Goal: Transaction & Acquisition: Purchase product/service

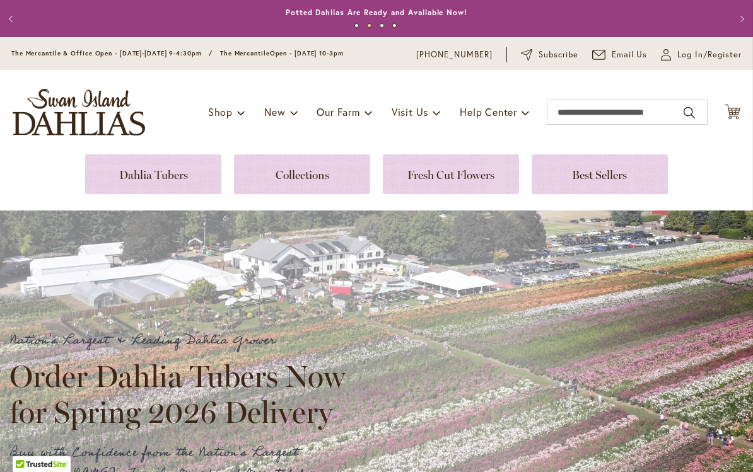
click at [310, 180] on link at bounding box center [302, 175] width 136 height 40
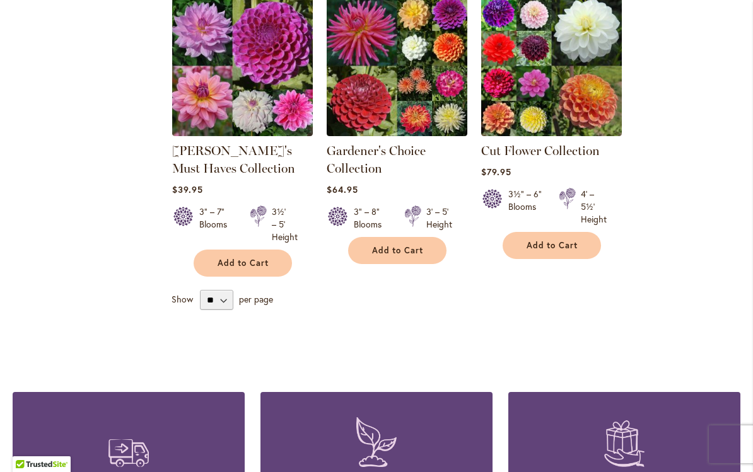
scroll to position [546, 0]
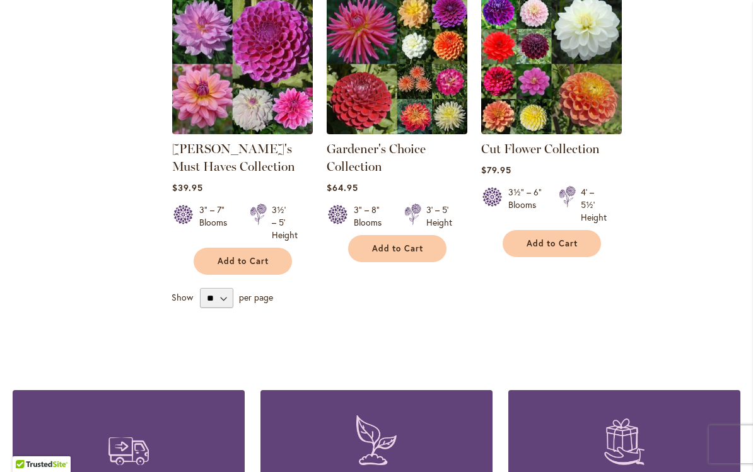
click at [579, 149] on link "Cut Flower Collection" at bounding box center [540, 148] width 119 height 15
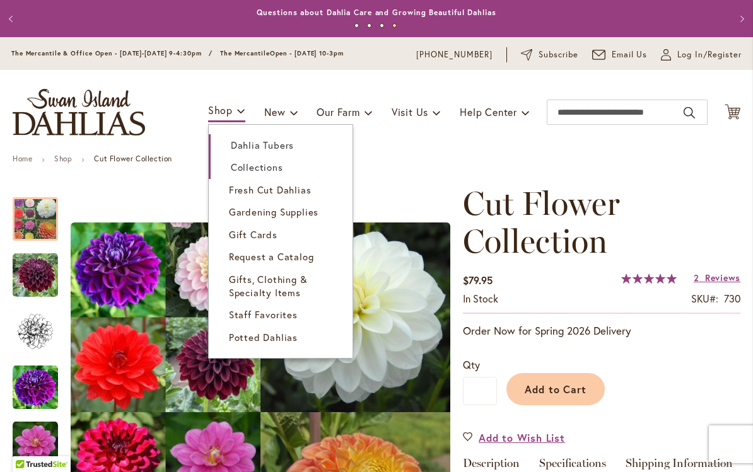
click at [303, 141] on link "Dahlia Tubers" at bounding box center [281, 145] width 144 height 22
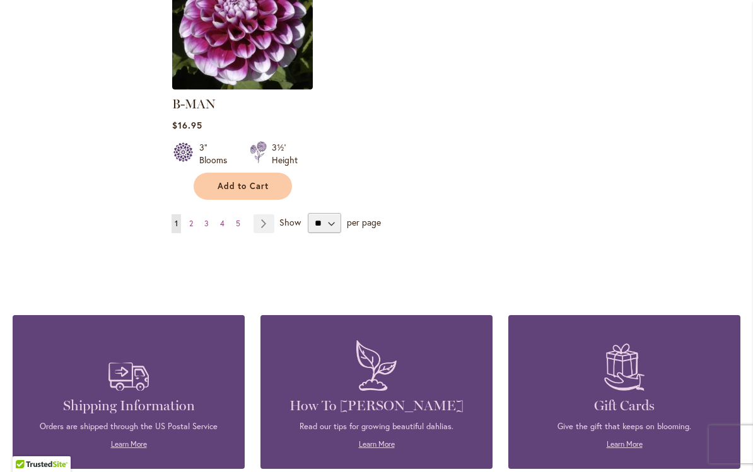
scroll to position [1715, 0]
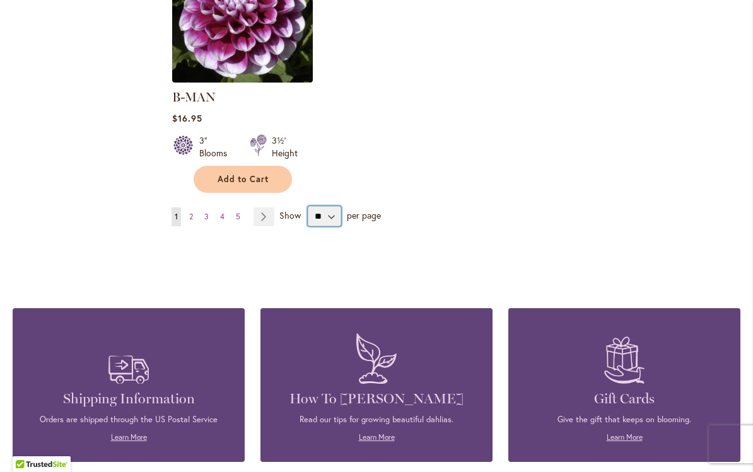
click at [334, 206] on select "** ** ** **" at bounding box center [324, 216] width 33 height 20
select select "**"
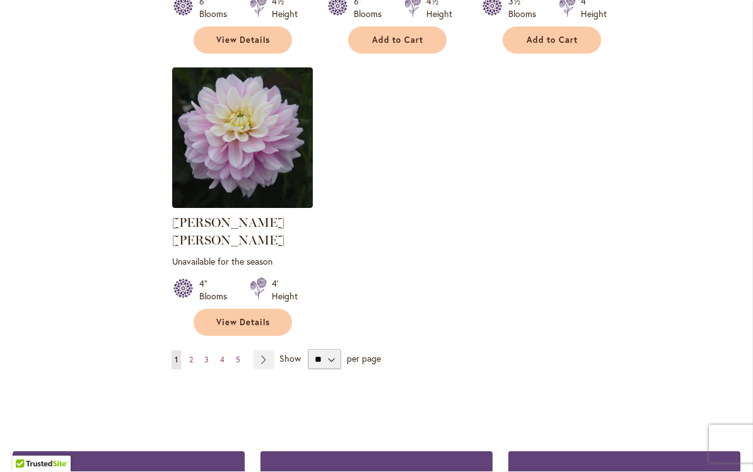
scroll to position [5873, 0]
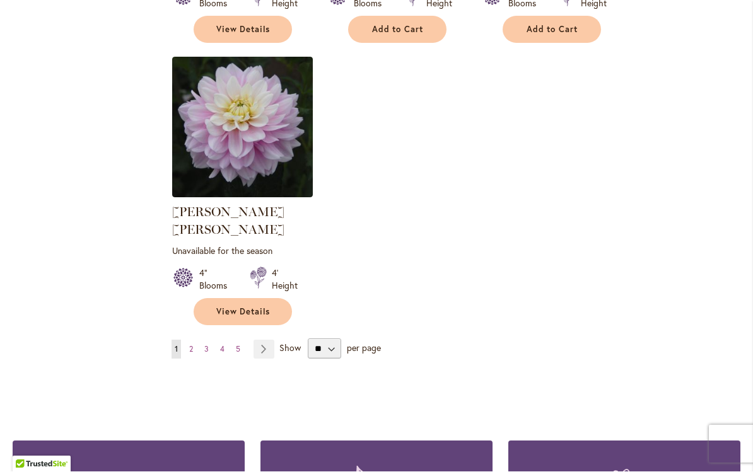
click at [269, 341] on link "Page Next" at bounding box center [264, 350] width 21 height 19
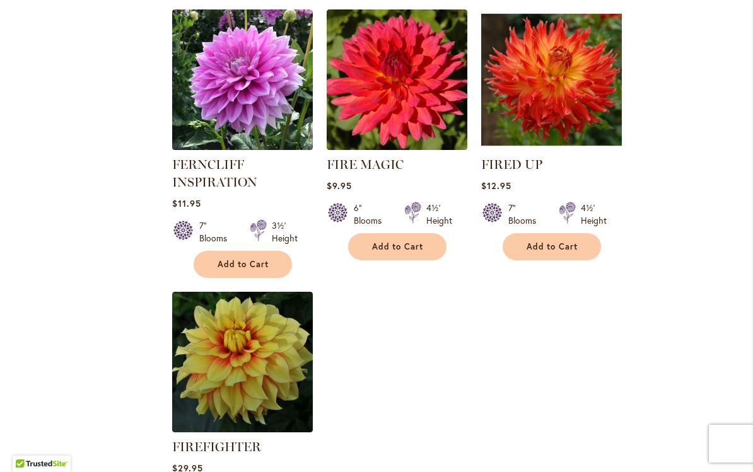
scroll to position [5819, 0]
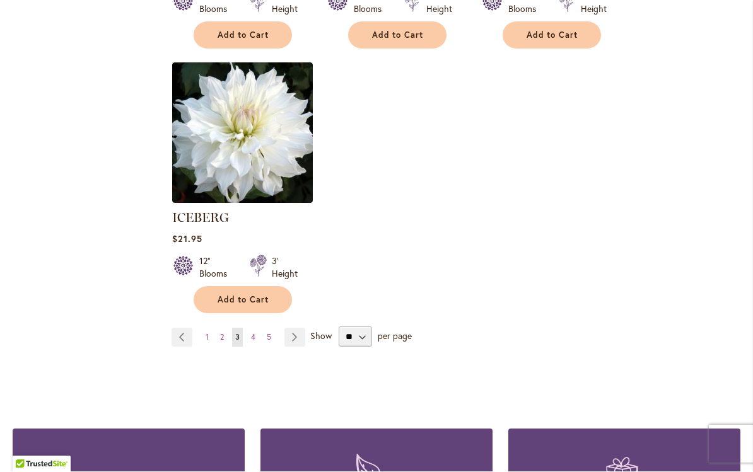
scroll to position [6007, 0]
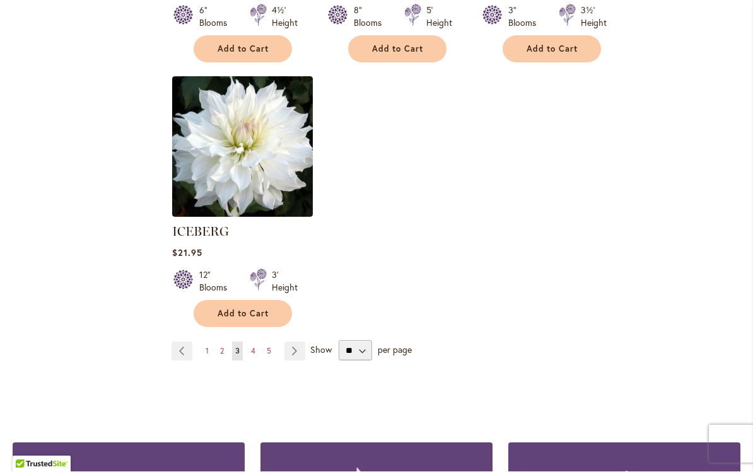
click at [293, 342] on link "Page Next" at bounding box center [294, 351] width 21 height 19
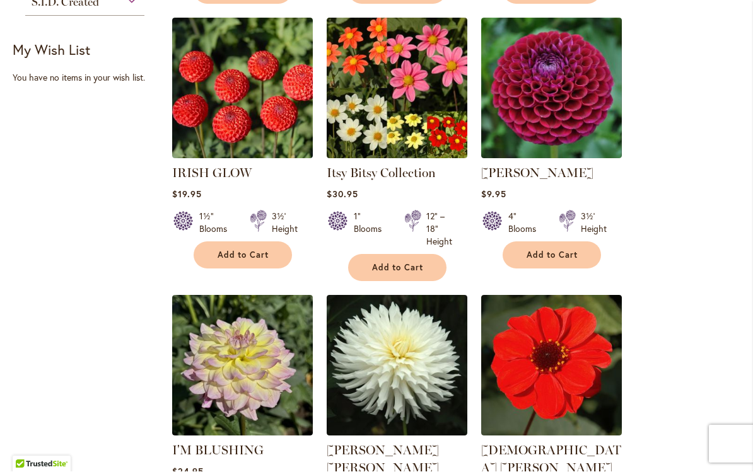
scroll to position [827, 0]
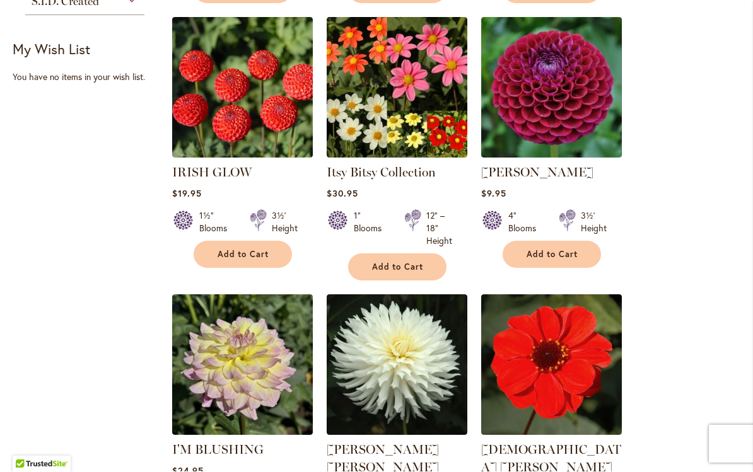
click at [580, 131] on img at bounding box center [551, 88] width 141 height 141
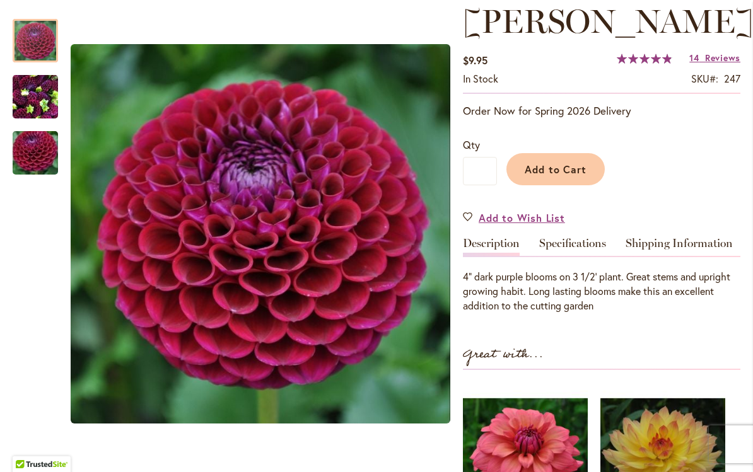
scroll to position [177, 0]
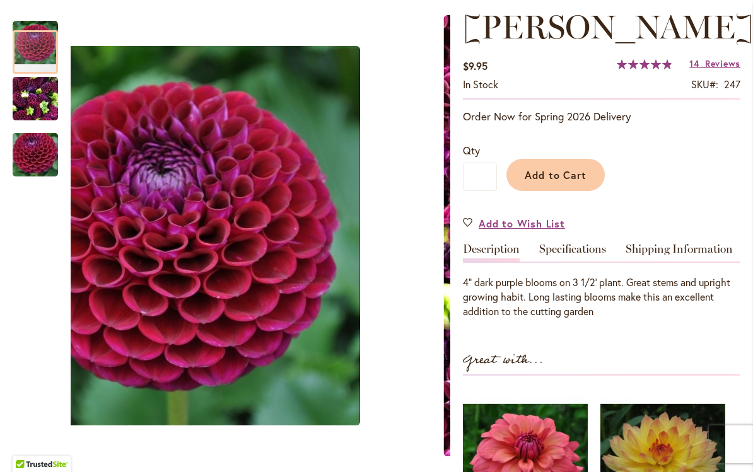
click at [38, 102] on img "IVANETTI" at bounding box center [35, 99] width 45 height 61
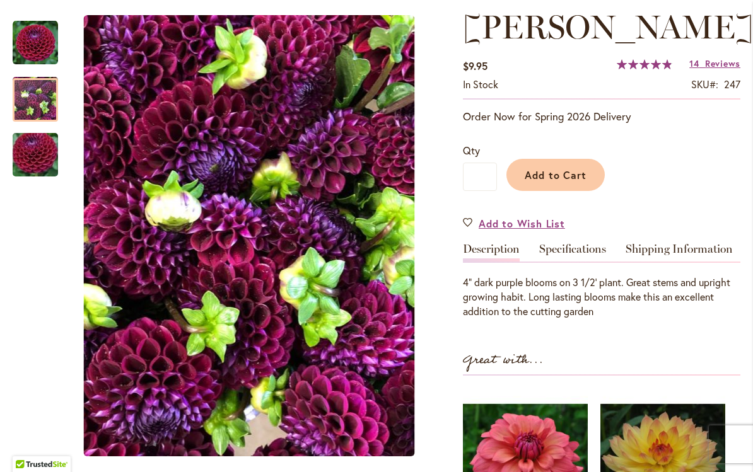
click at [47, 158] on img "IVANETTI" at bounding box center [35, 155] width 91 height 61
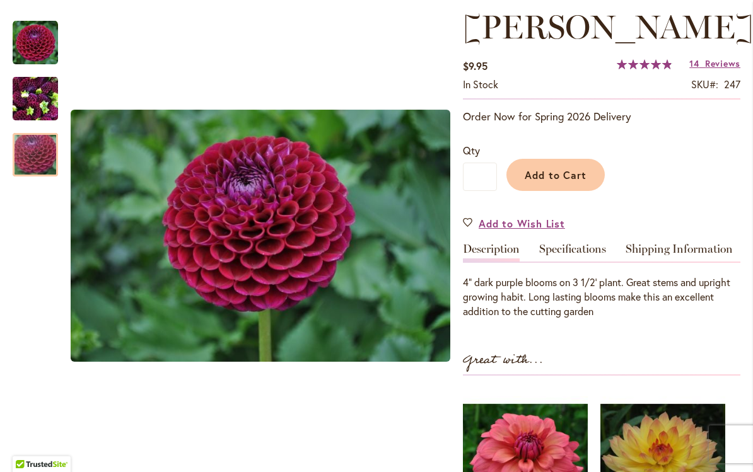
click at [564, 180] on span "Add to Cart" at bounding box center [556, 174] width 62 height 13
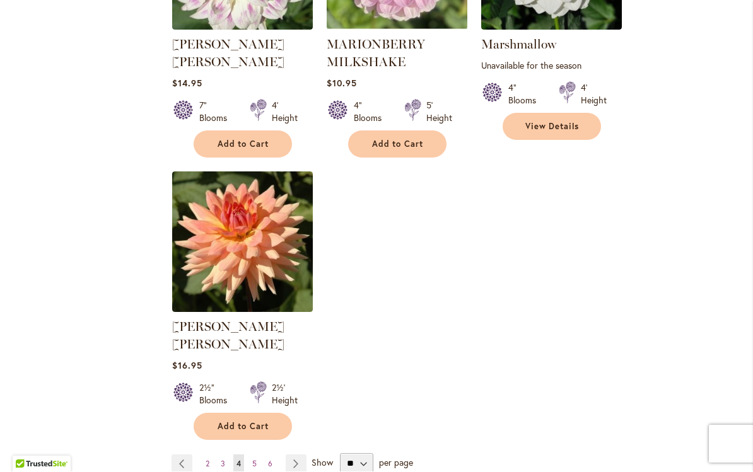
scroll to position [5842, 0]
click at [297, 455] on link "Page Next" at bounding box center [296, 464] width 21 height 19
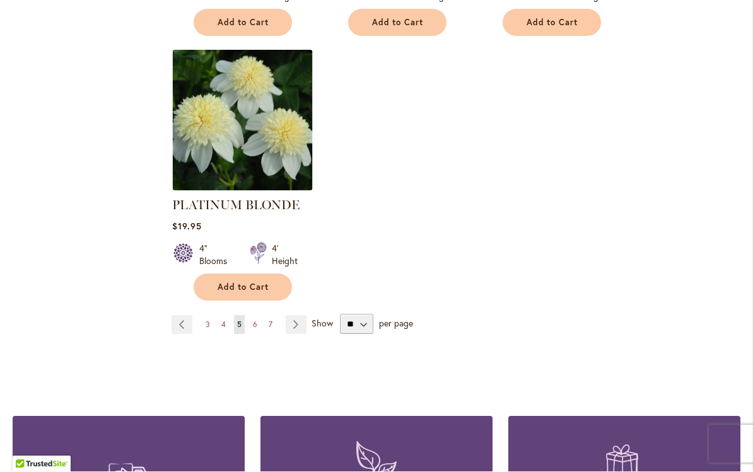
scroll to position [5974, 0]
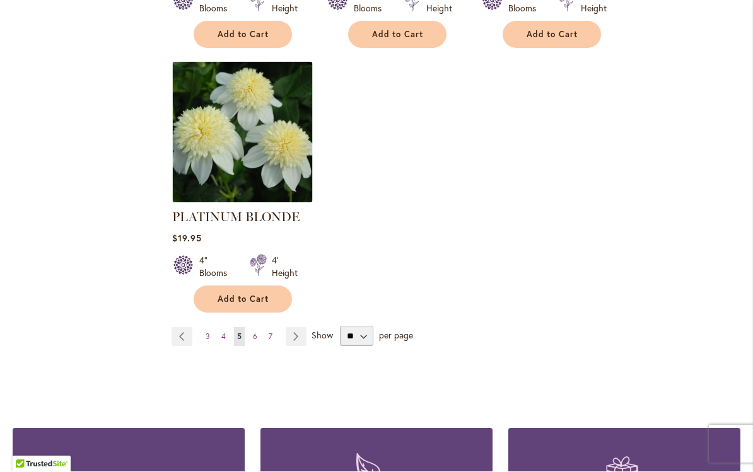
click at [295, 328] on link "Page Next" at bounding box center [296, 337] width 21 height 19
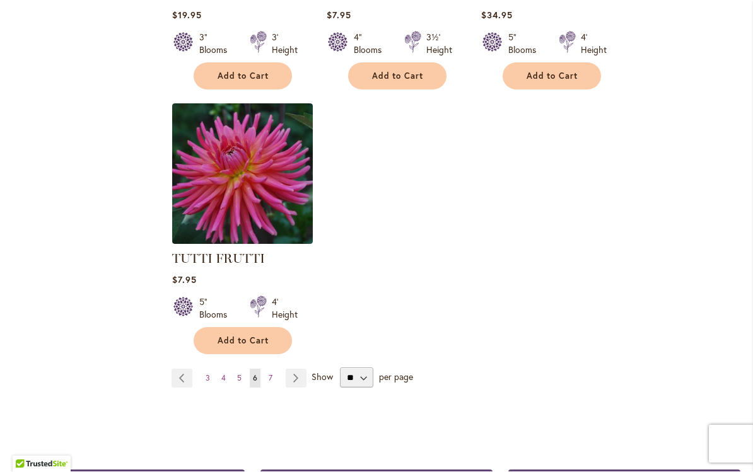
scroll to position [5845, 0]
